Goal: Navigation & Orientation: Understand site structure

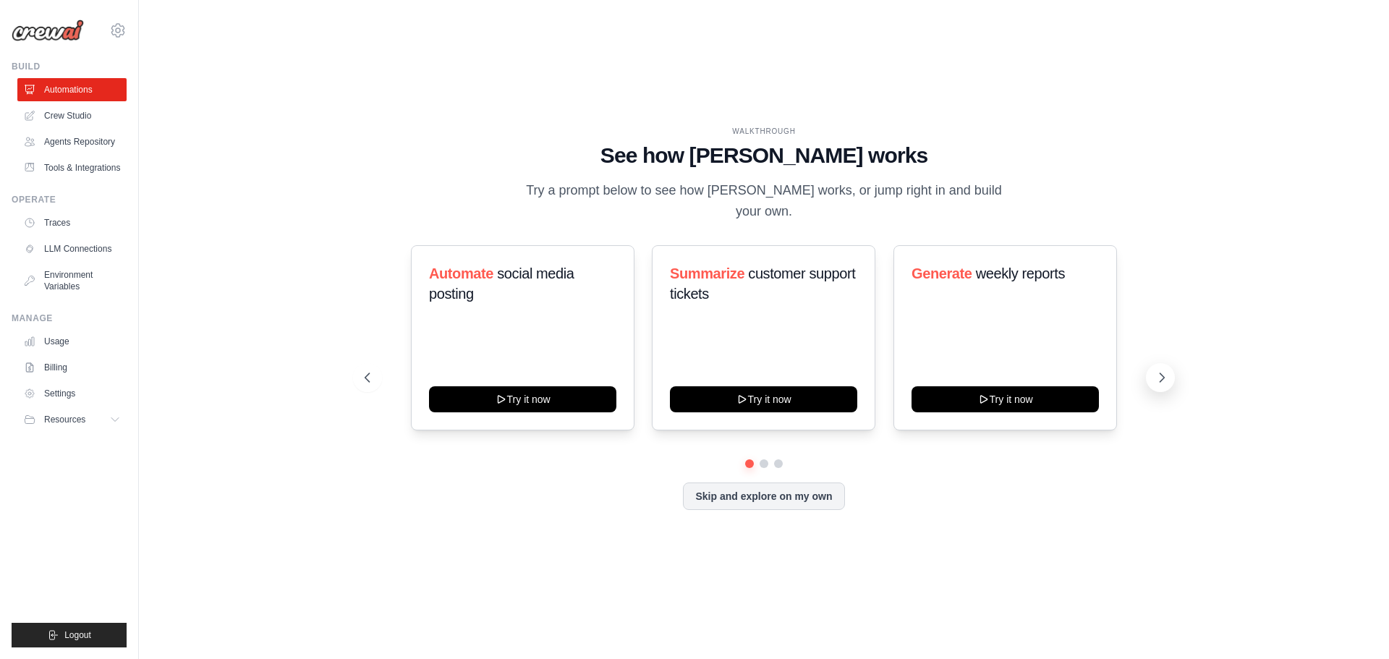
click at [1160, 382] on icon at bounding box center [1162, 377] width 4 height 9
click at [1160, 380] on icon at bounding box center [1161, 377] width 14 height 14
click at [90, 116] on link "Crew Studio" at bounding box center [73, 115] width 109 height 23
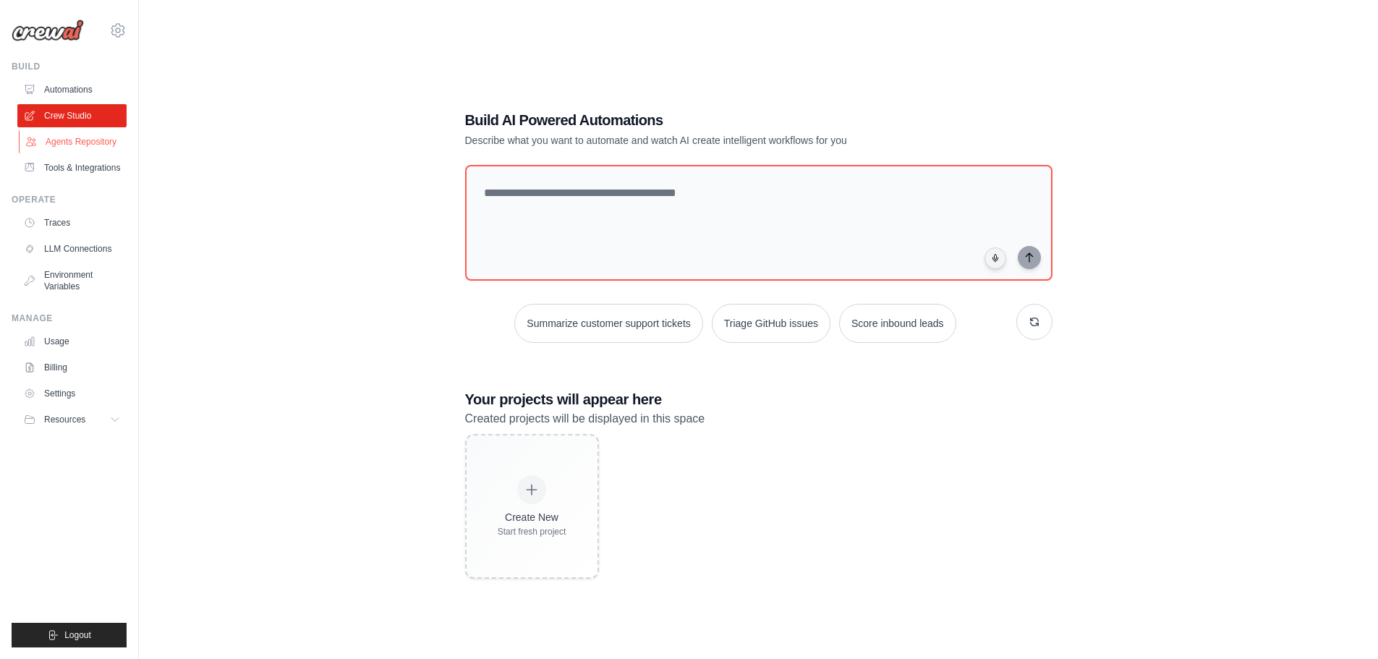
click at [77, 131] on link "Agents Repository" at bounding box center [73, 141] width 109 height 23
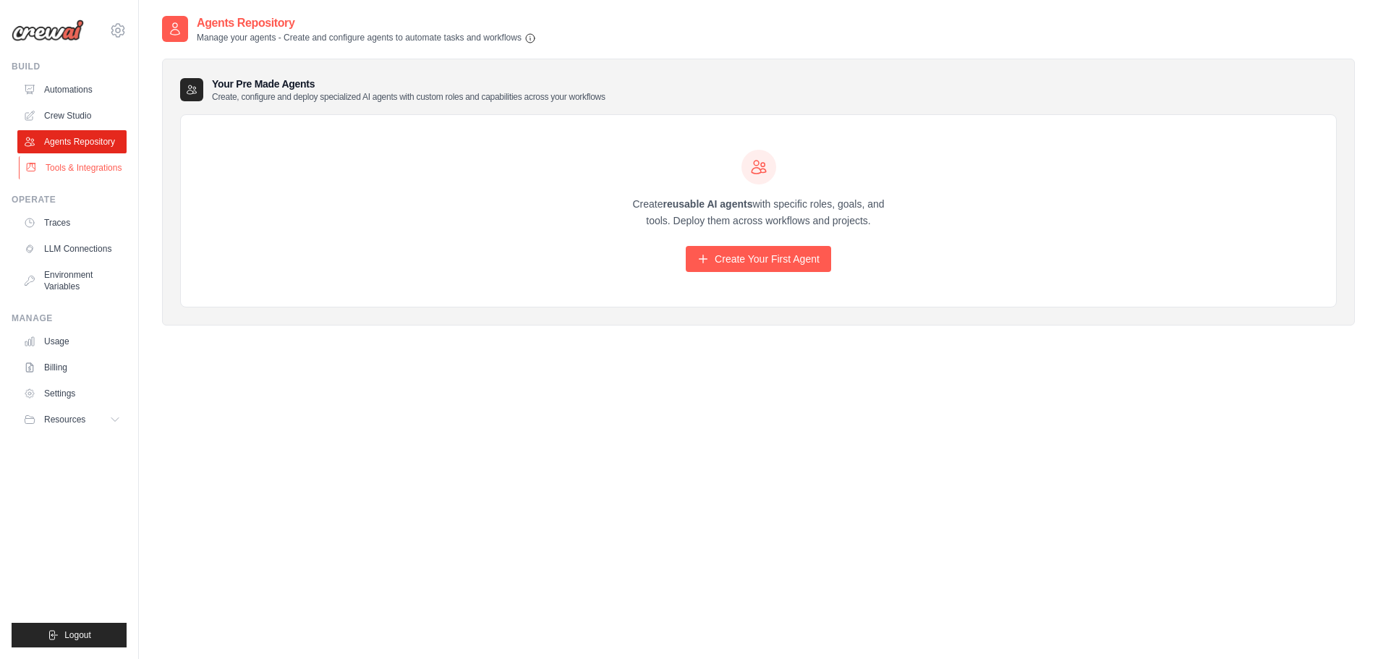
click at [78, 176] on link "Tools & Integrations" at bounding box center [73, 167] width 109 height 23
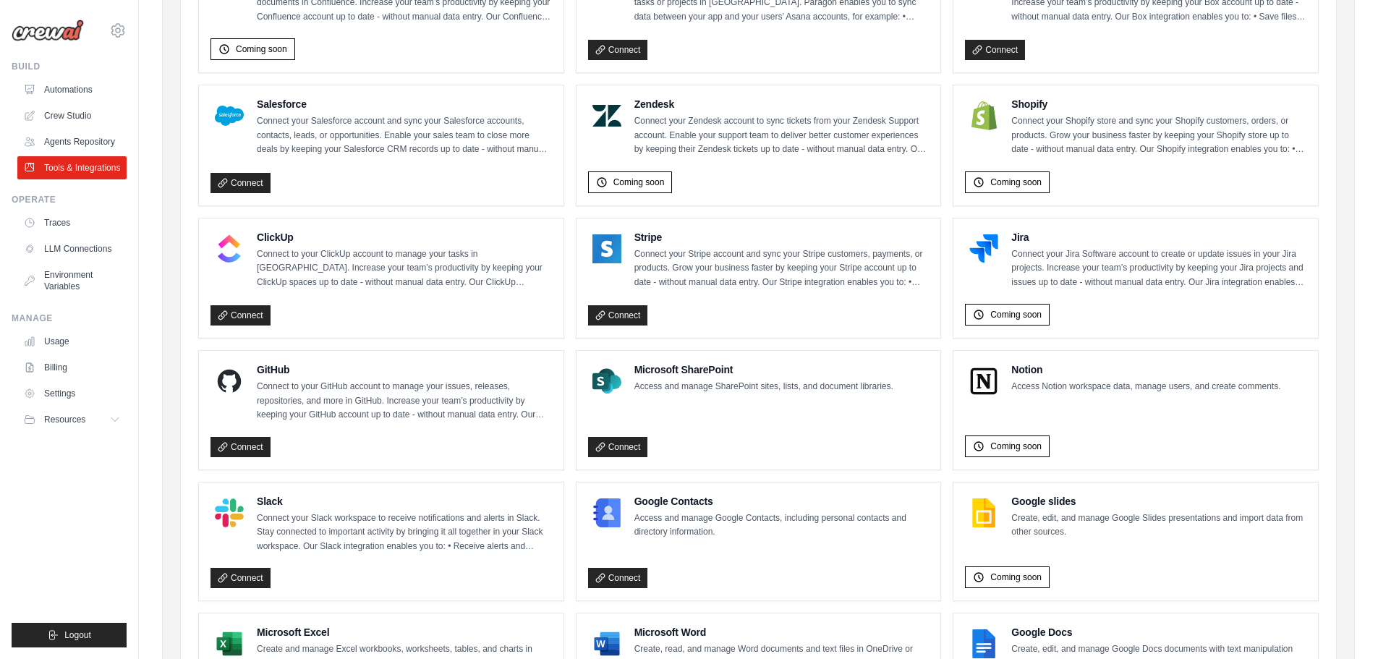
scroll to position [732, 0]
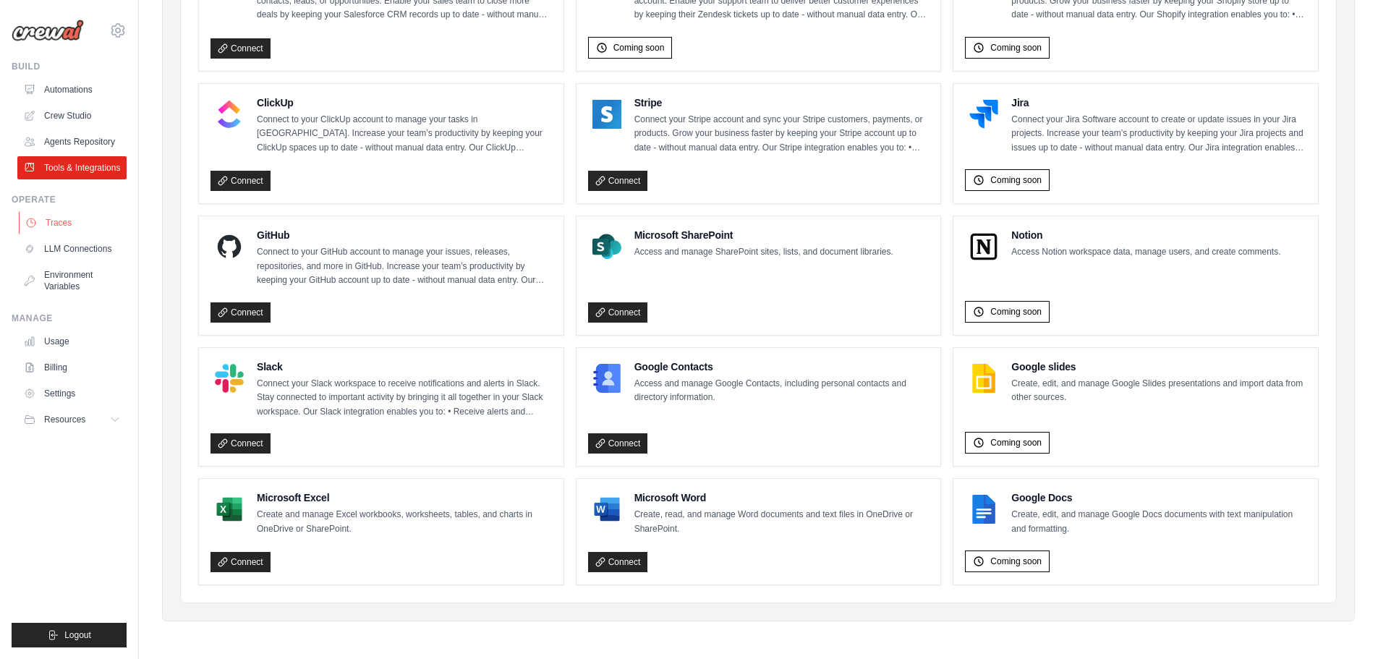
click at [54, 233] on link "Traces" at bounding box center [73, 222] width 109 height 23
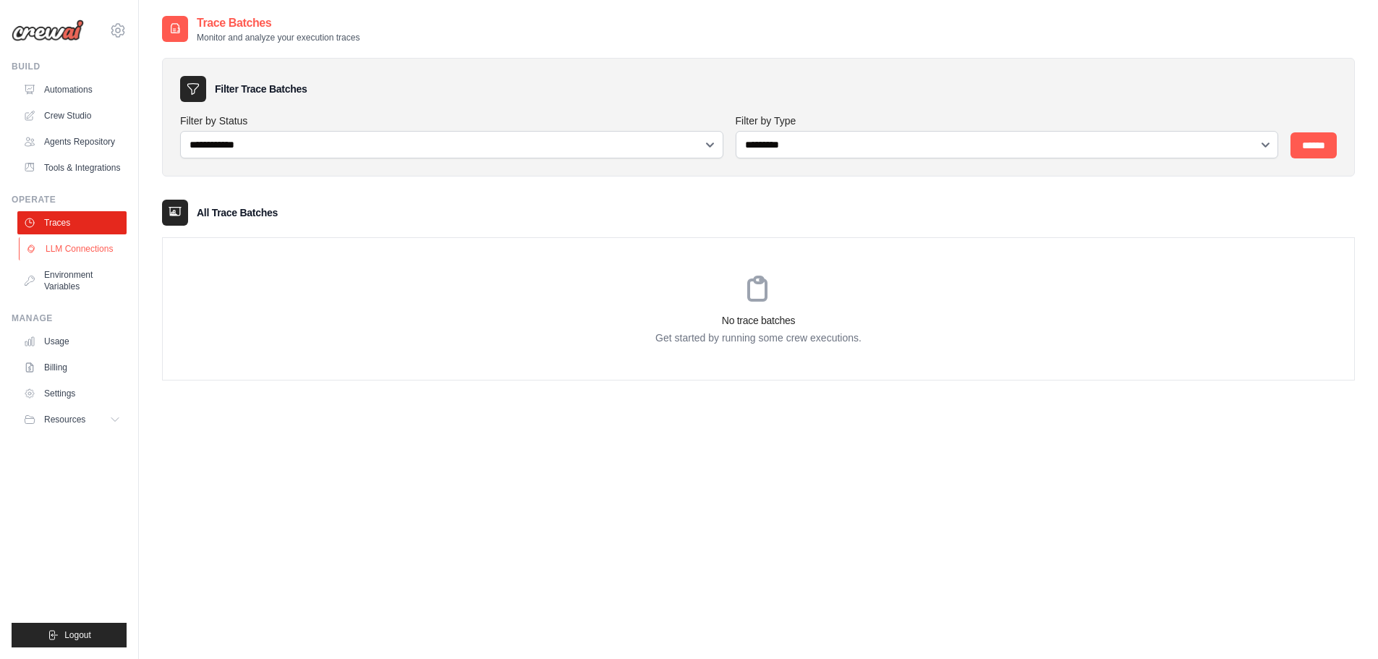
click at [58, 255] on link "LLM Connections" at bounding box center [73, 248] width 109 height 23
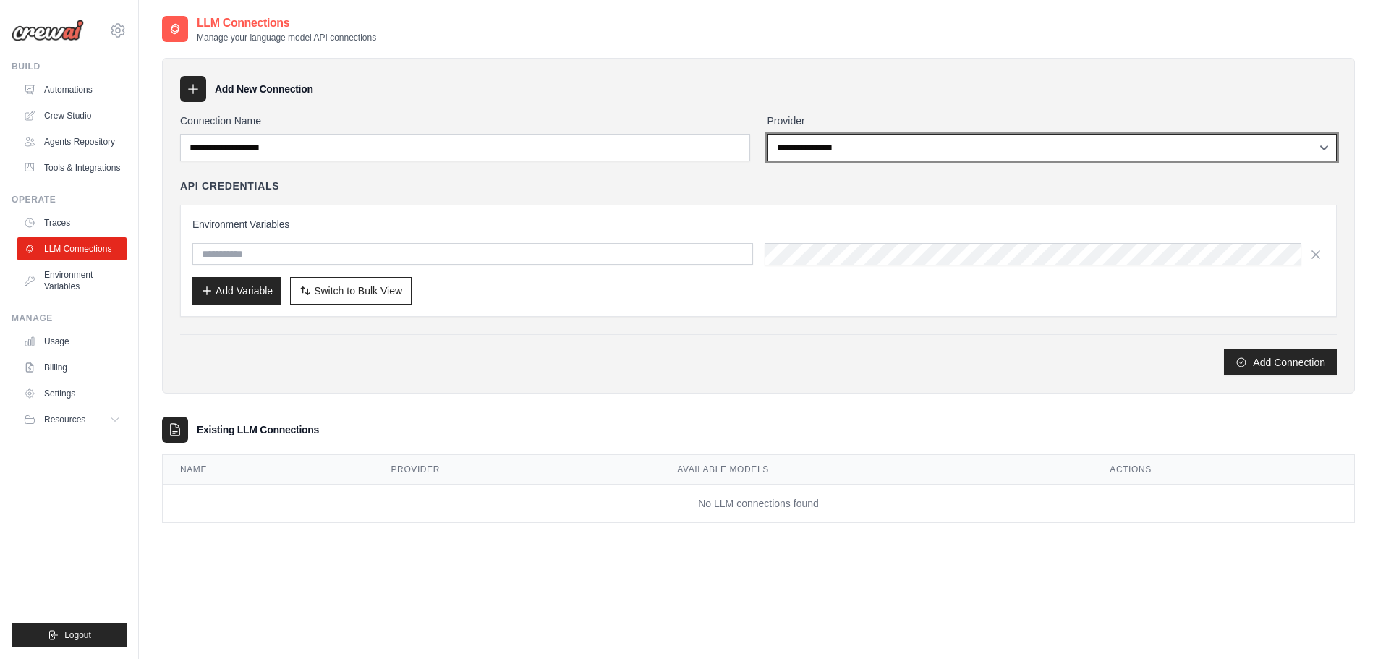
click at [869, 144] on select "**********" at bounding box center [1052, 147] width 570 height 27
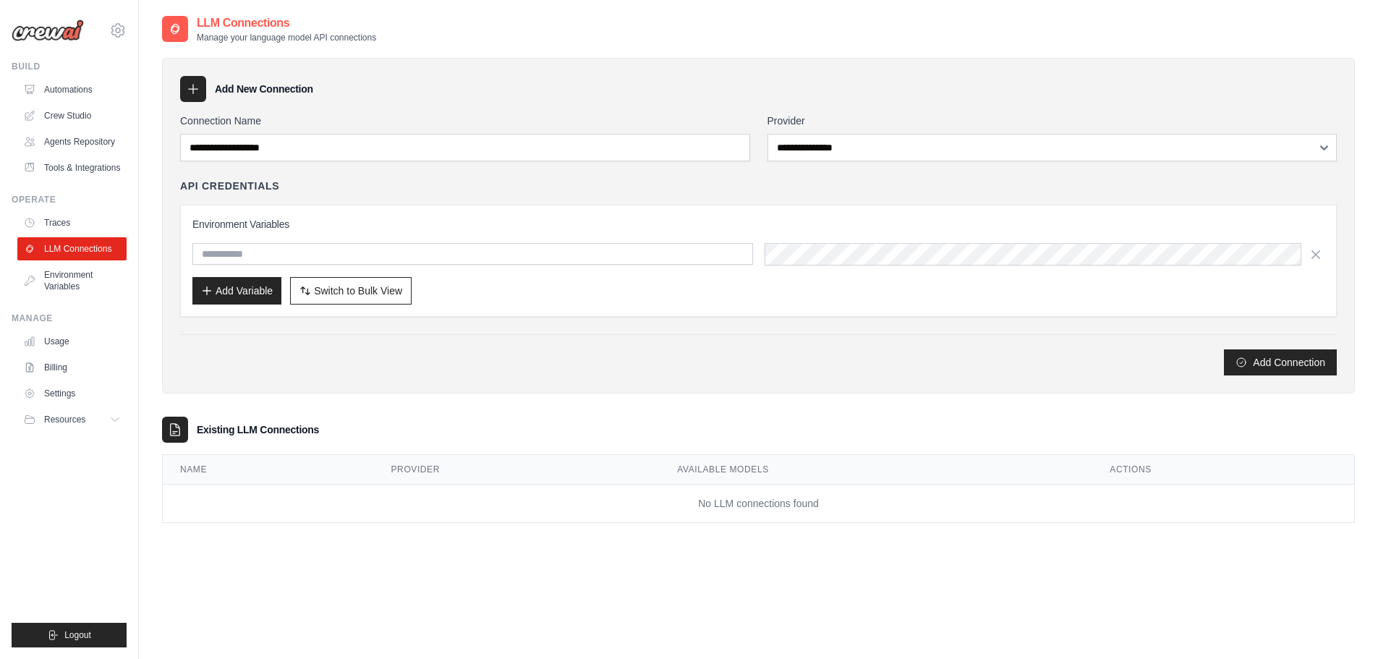
click at [867, 92] on div "Add New Connection" at bounding box center [758, 89] width 1157 height 26
click at [62, 292] on link "Environment Variables" at bounding box center [73, 280] width 109 height 35
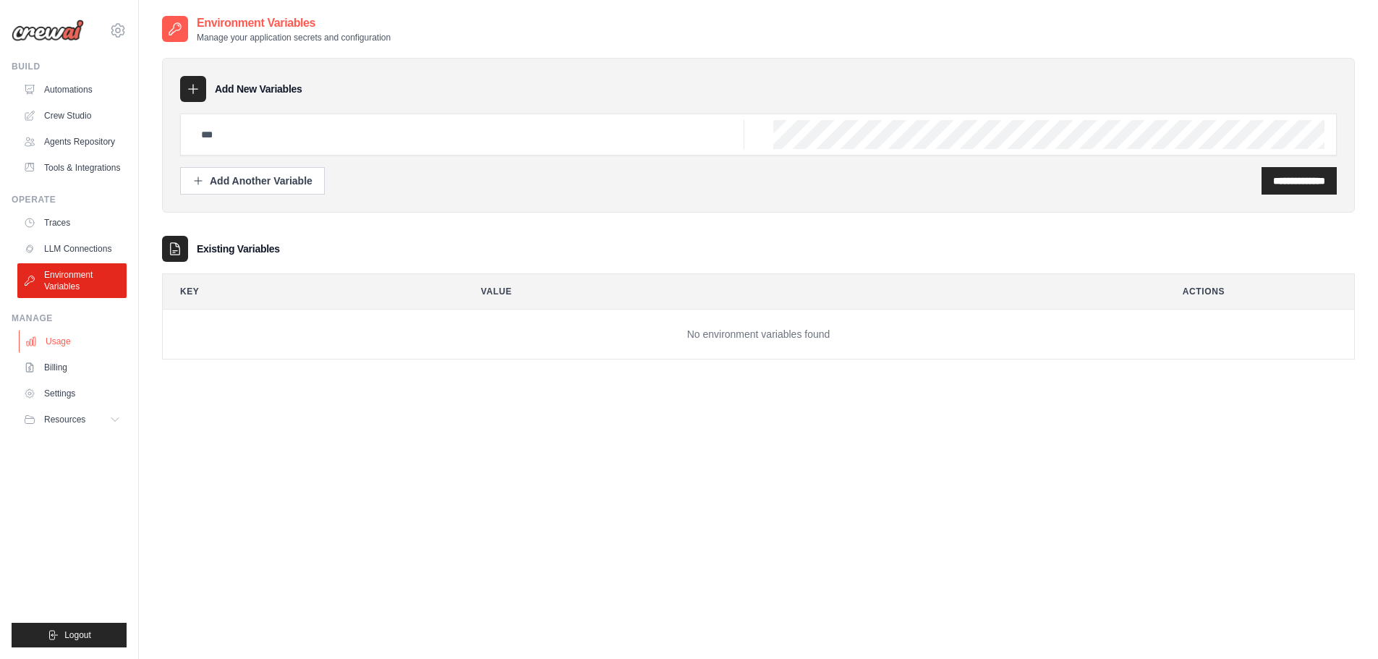
click at [67, 353] on link "Usage" at bounding box center [73, 341] width 109 height 23
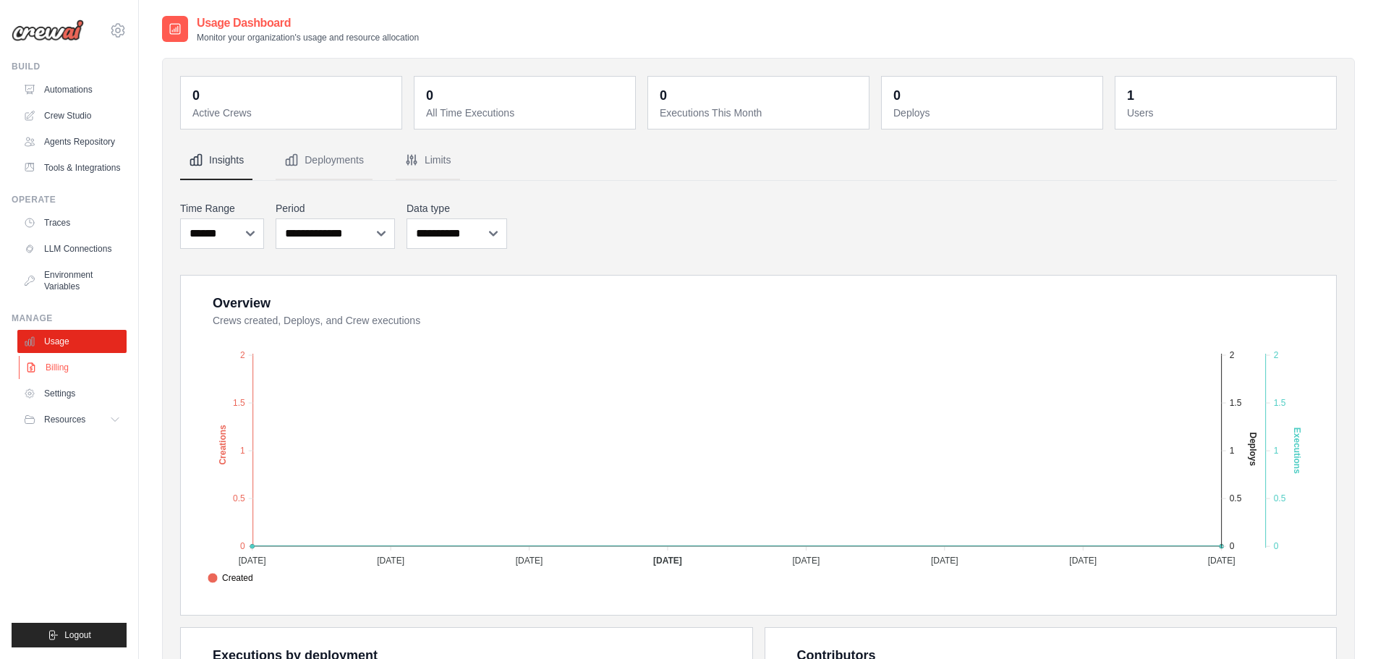
click at [68, 379] on link "Billing" at bounding box center [73, 367] width 109 height 23
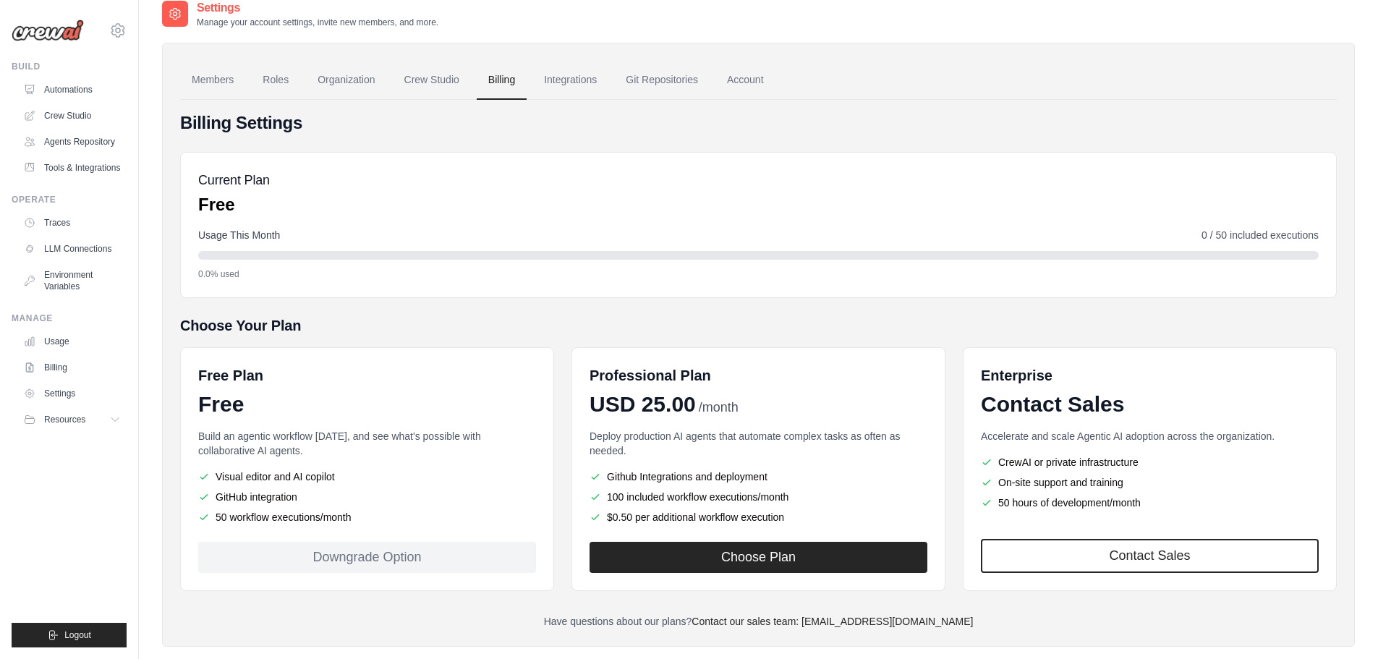
scroll to position [41, 0]
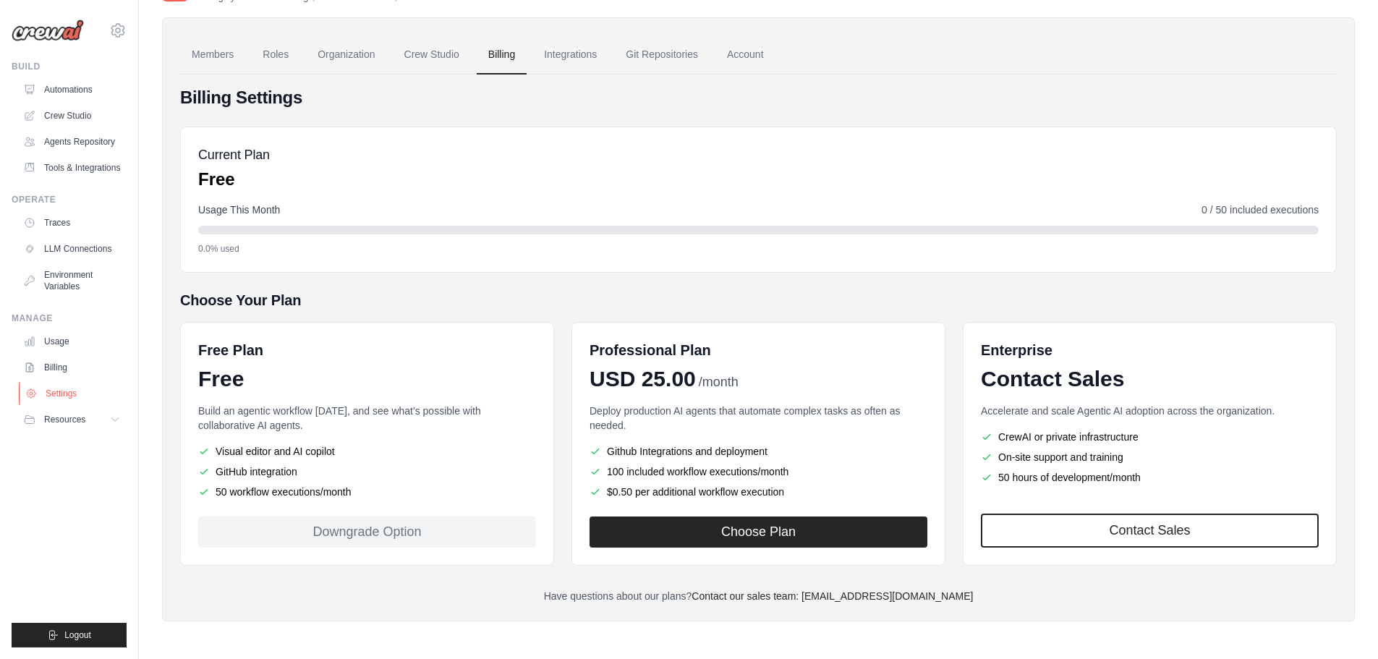
click at [81, 401] on link "Settings" at bounding box center [73, 393] width 109 height 23
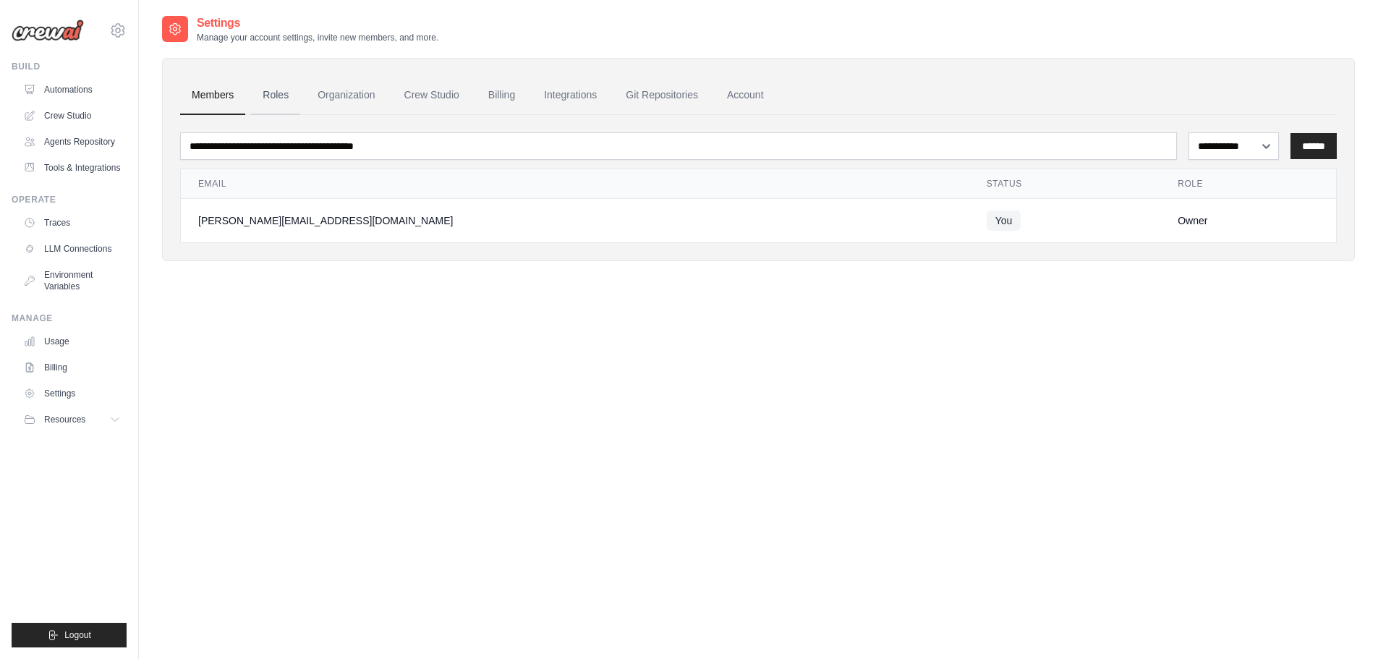
click at [283, 95] on link "Roles" at bounding box center [275, 95] width 49 height 39
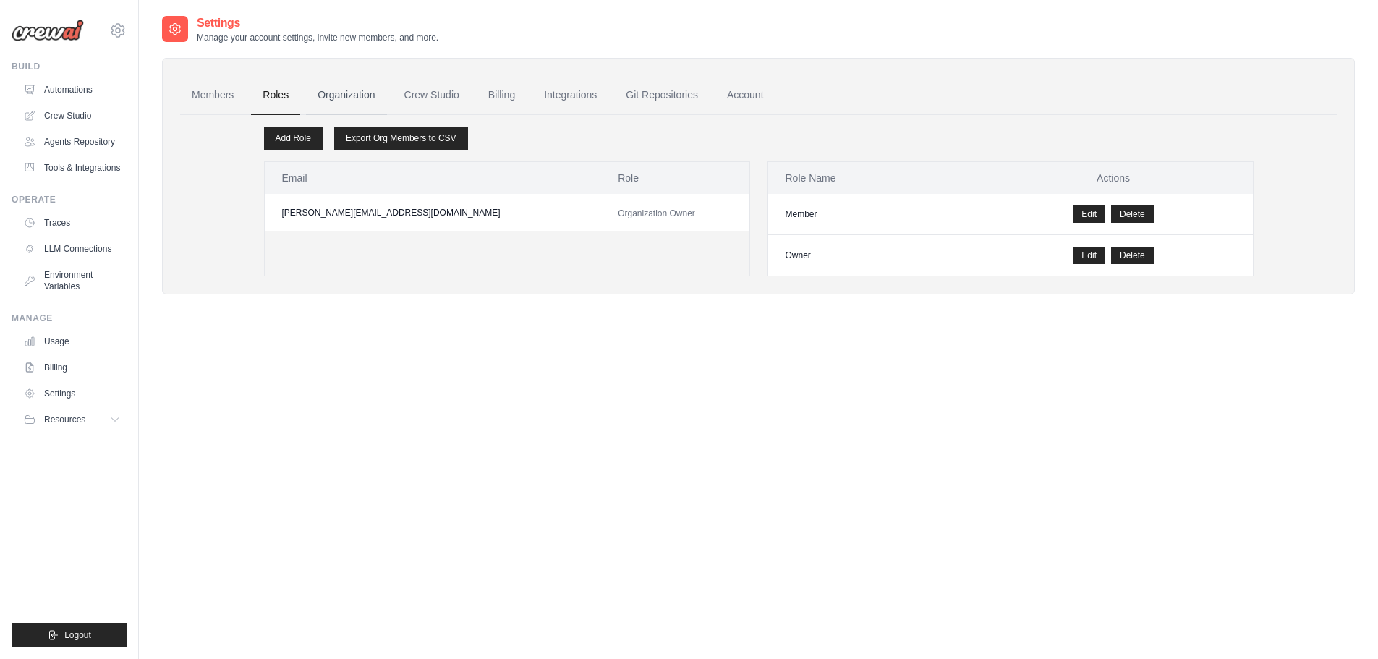
click at [353, 78] on link "Organization" at bounding box center [346, 95] width 80 height 39
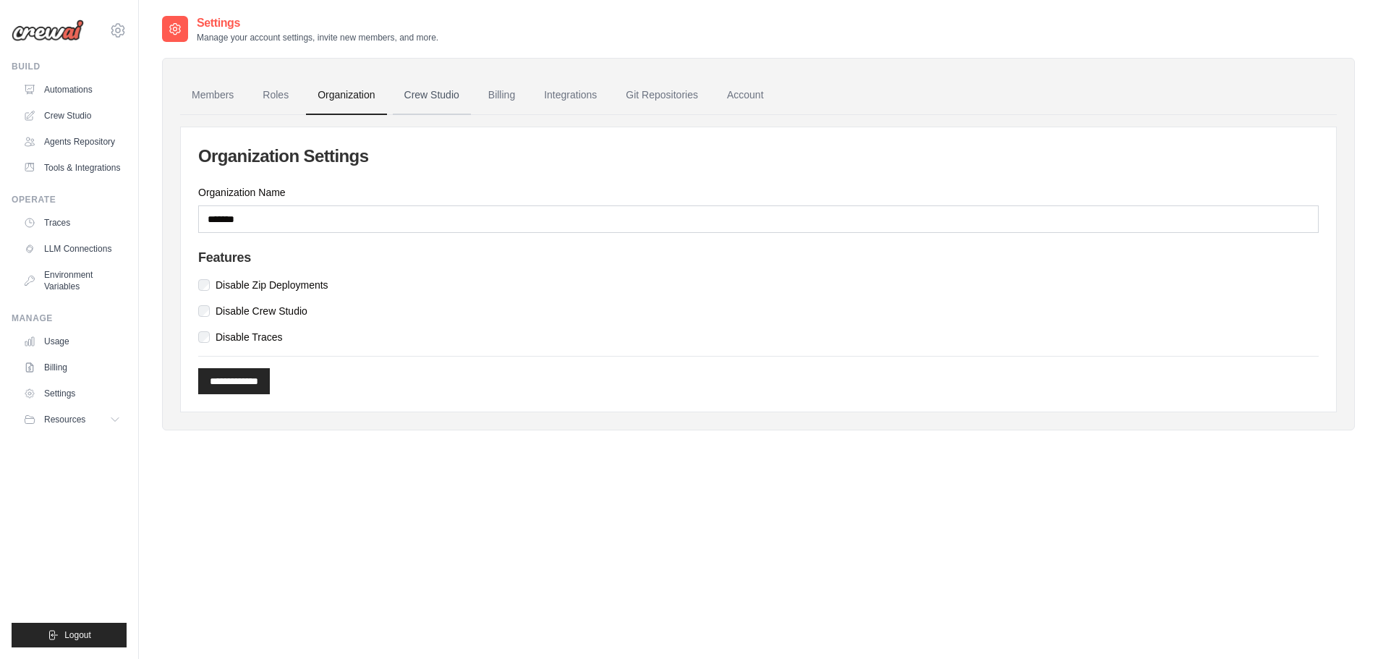
click at [468, 90] on link "Crew Studio" at bounding box center [432, 95] width 78 height 39
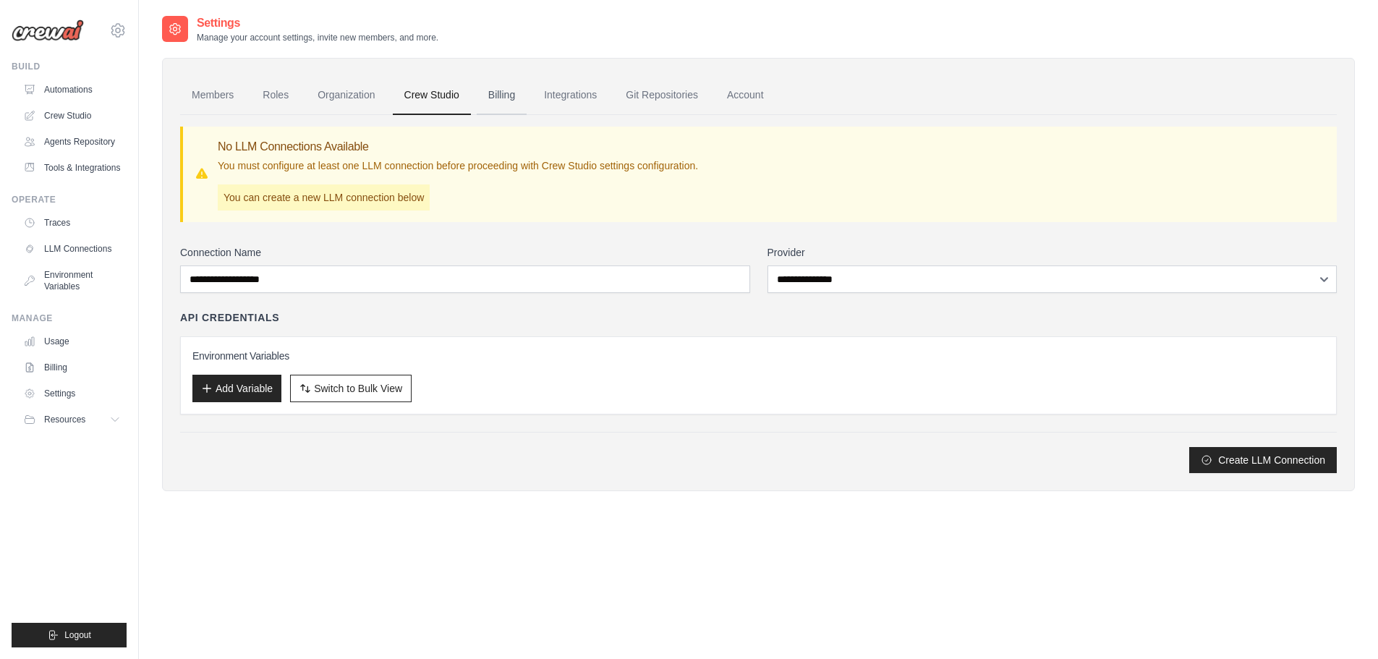
click at [514, 96] on link "Billing" at bounding box center [502, 95] width 50 height 39
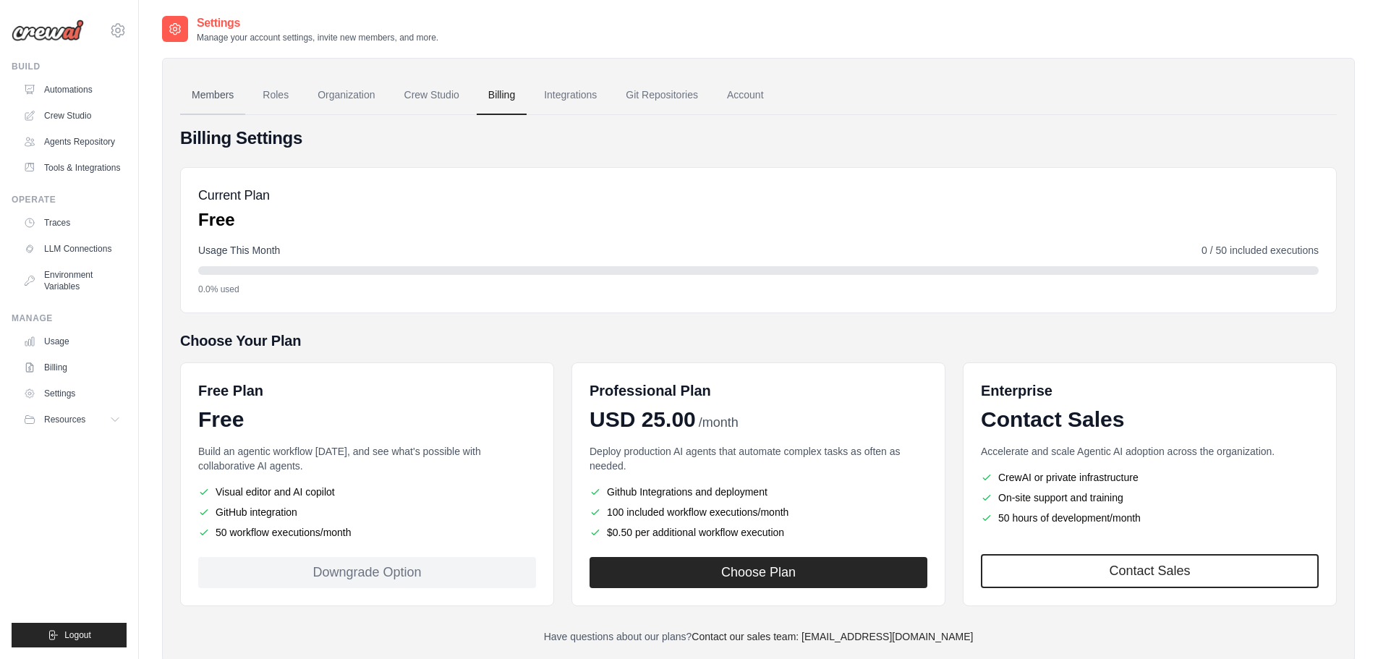
click at [208, 90] on link "Members" at bounding box center [212, 95] width 65 height 39
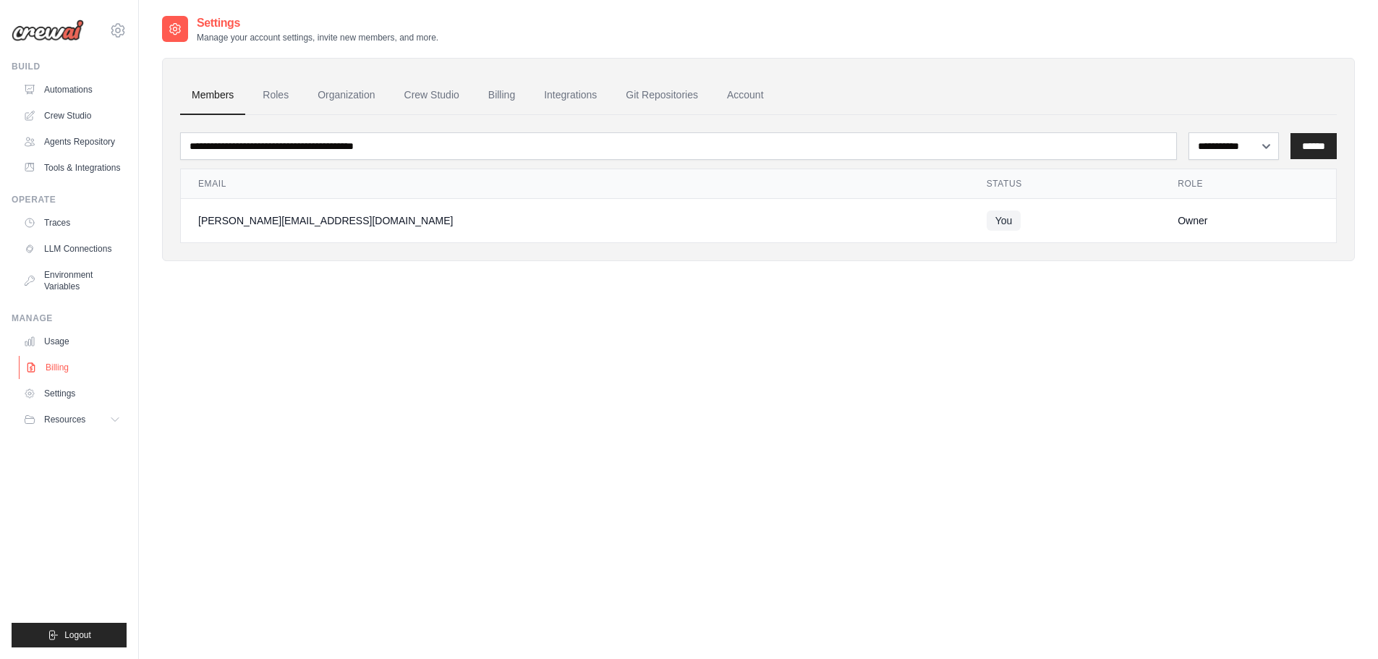
click at [77, 379] on link "Billing" at bounding box center [73, 367] width 109 height 23
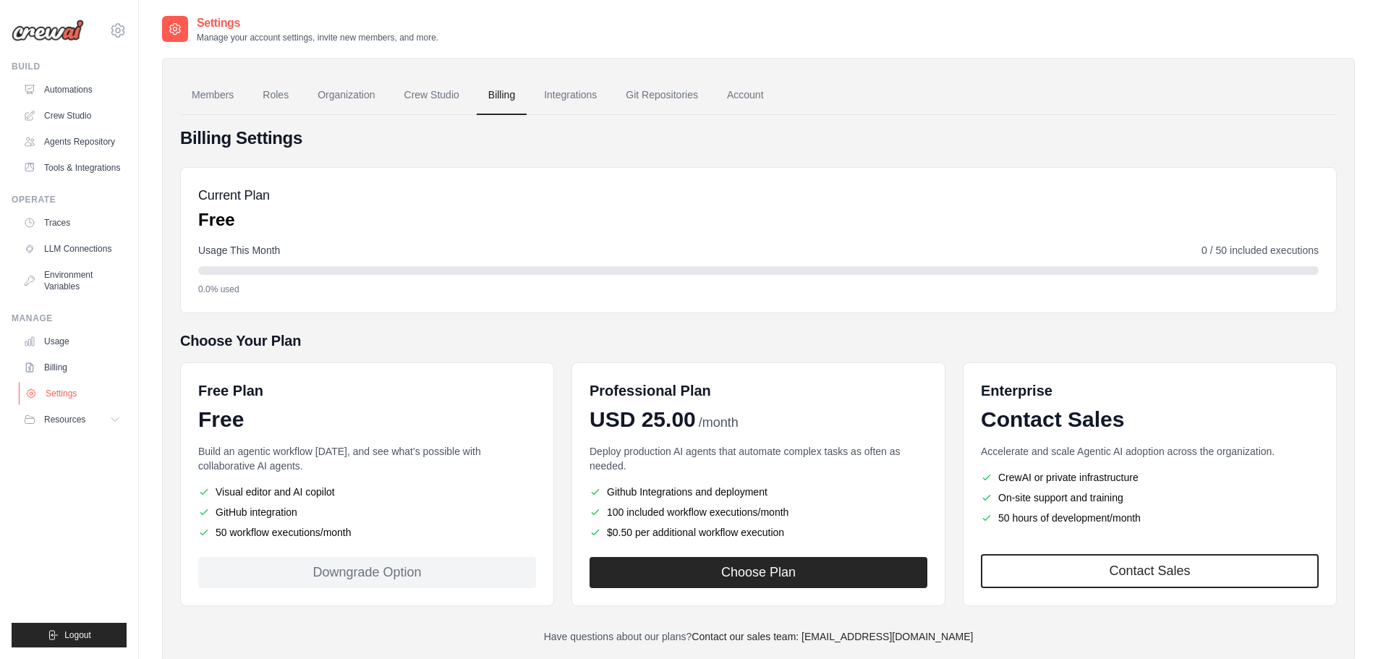
click at [77, 396] on link "Settings" at bounding box center [73, 393] width 109 height 23
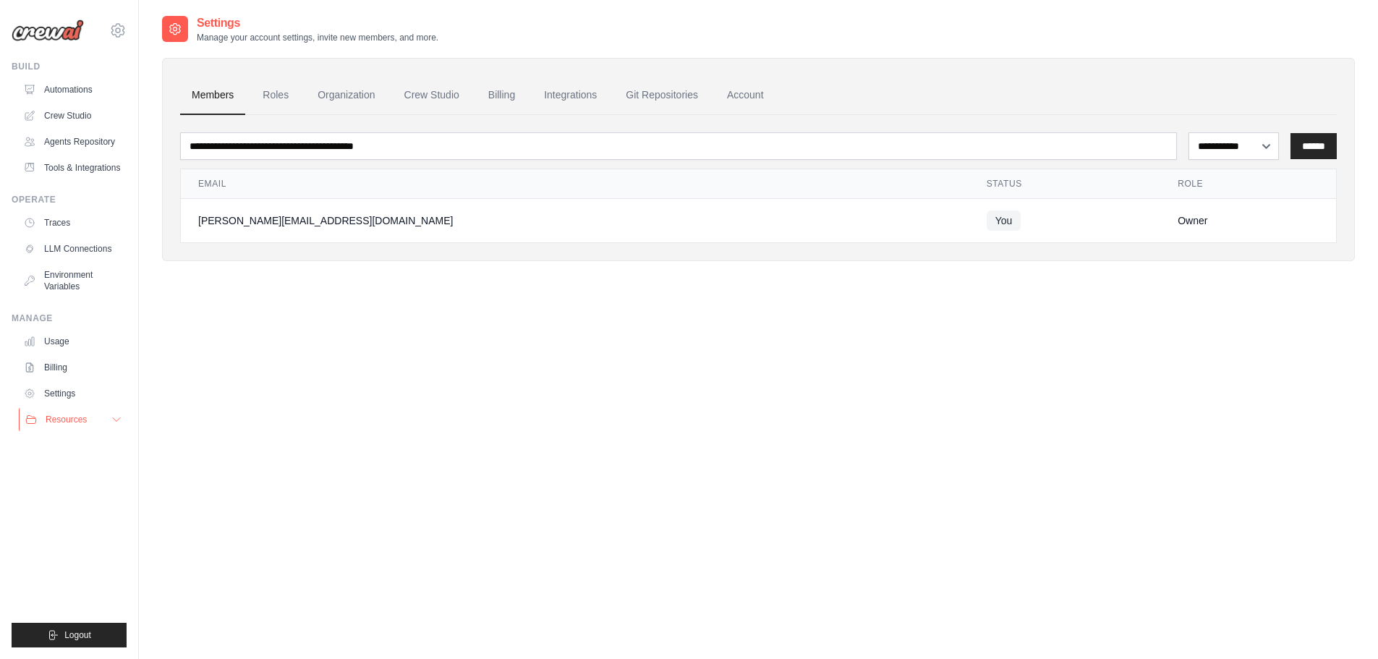
click at [80, 425] on span "Resources" at bounding box center [66, 420] width 41 height 12
click at [71, 91] on link "Automations" at bounding box center [73, 89] width 109 height 23
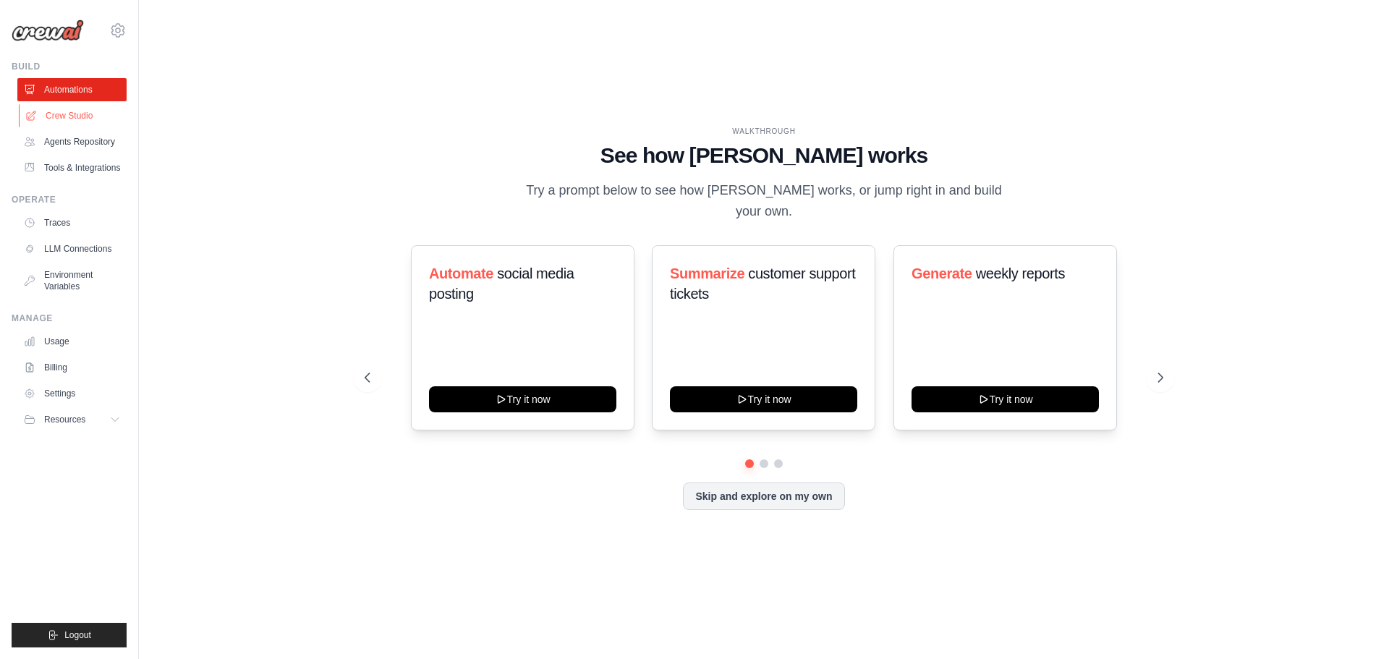
click at [72, 109] on link "Crew Studio" at bounding box center [73, 115] width 109 height 23
